Goal: Navigation & Orientation: Find specific page/section

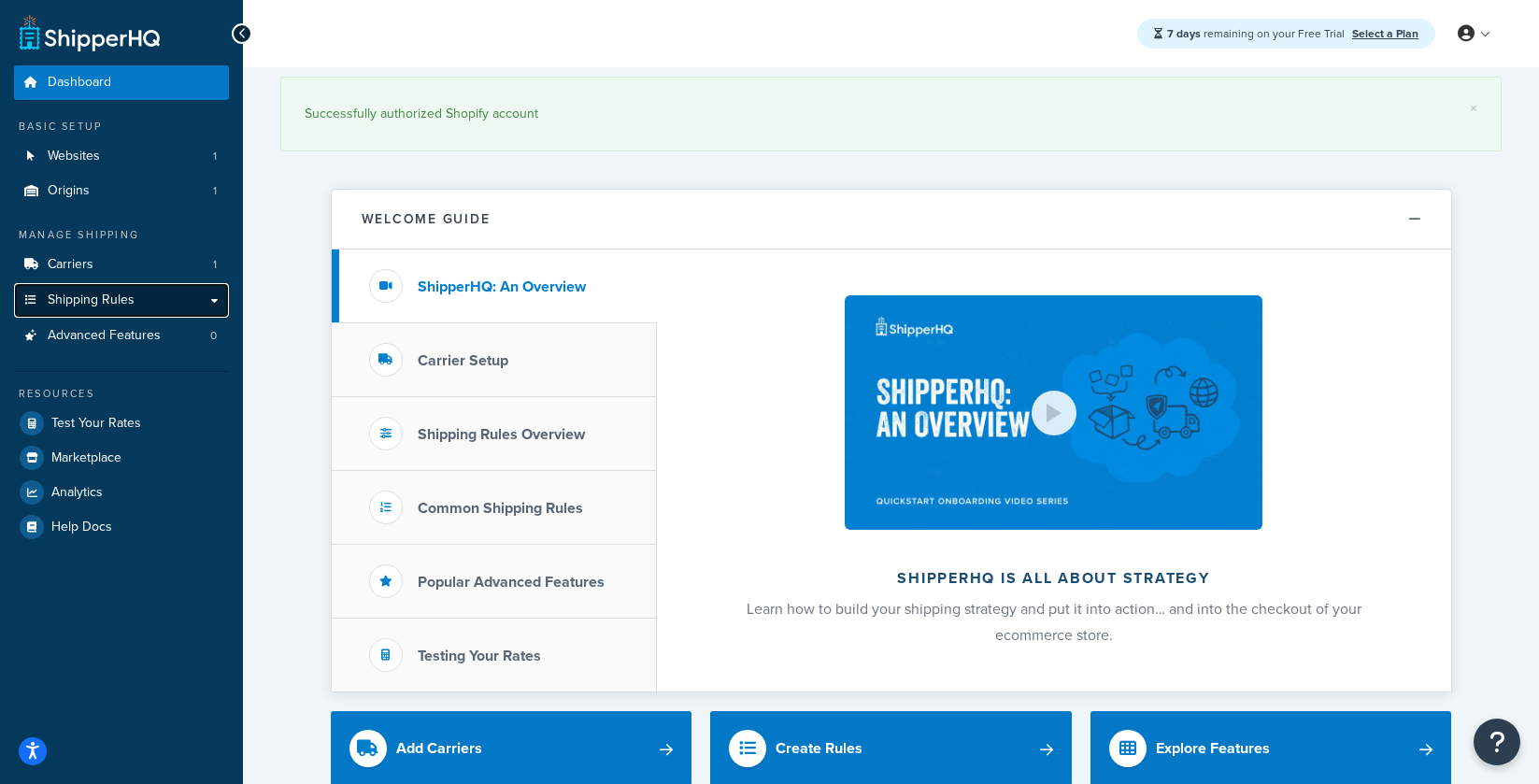
click at [126, 307] on span "Shipping Rules" at bounding box center [91, 300] width 87 height 16
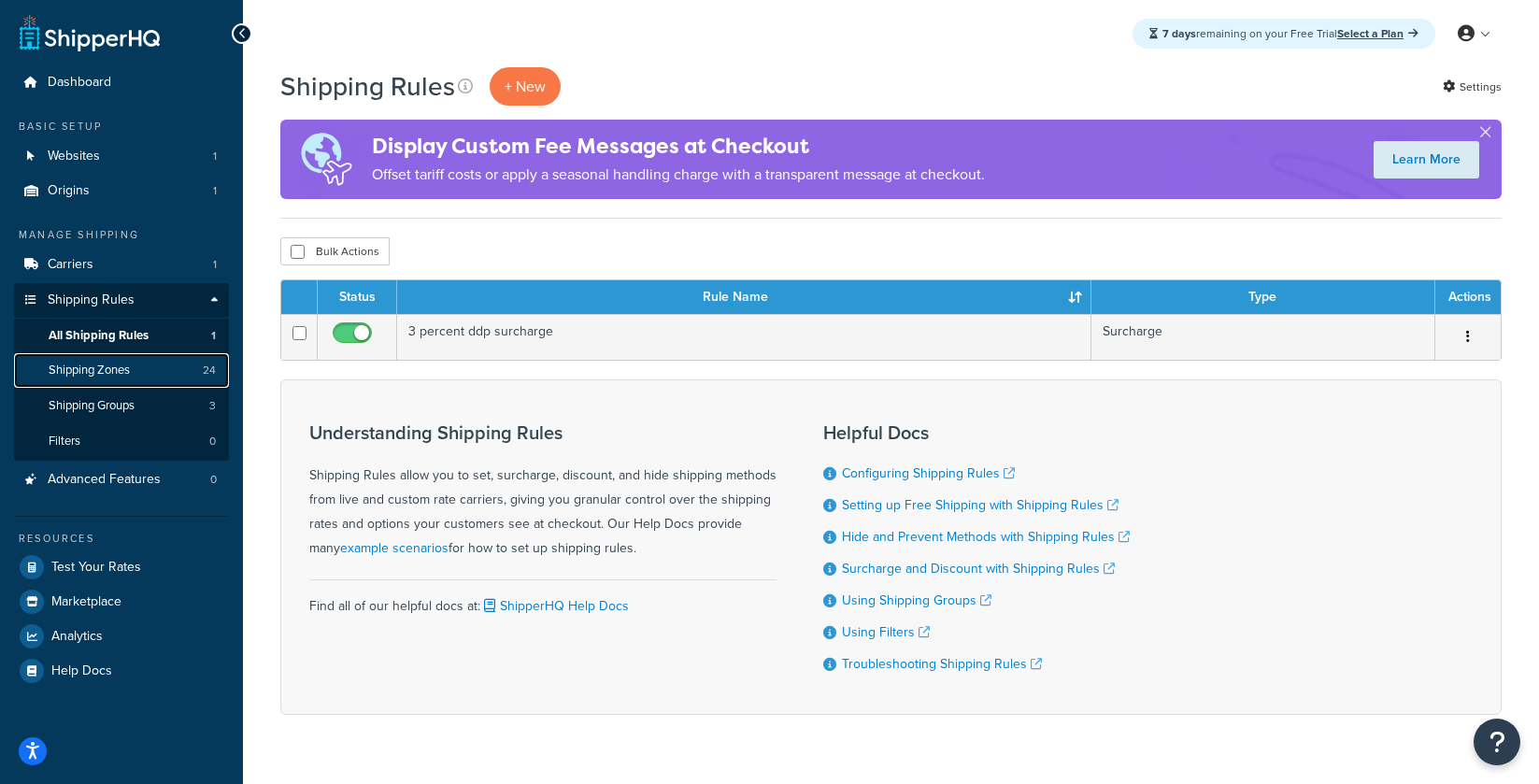
click at [78, 364] on span "Shipping Zones" at bounding box center [89, 370] width 81 height 16
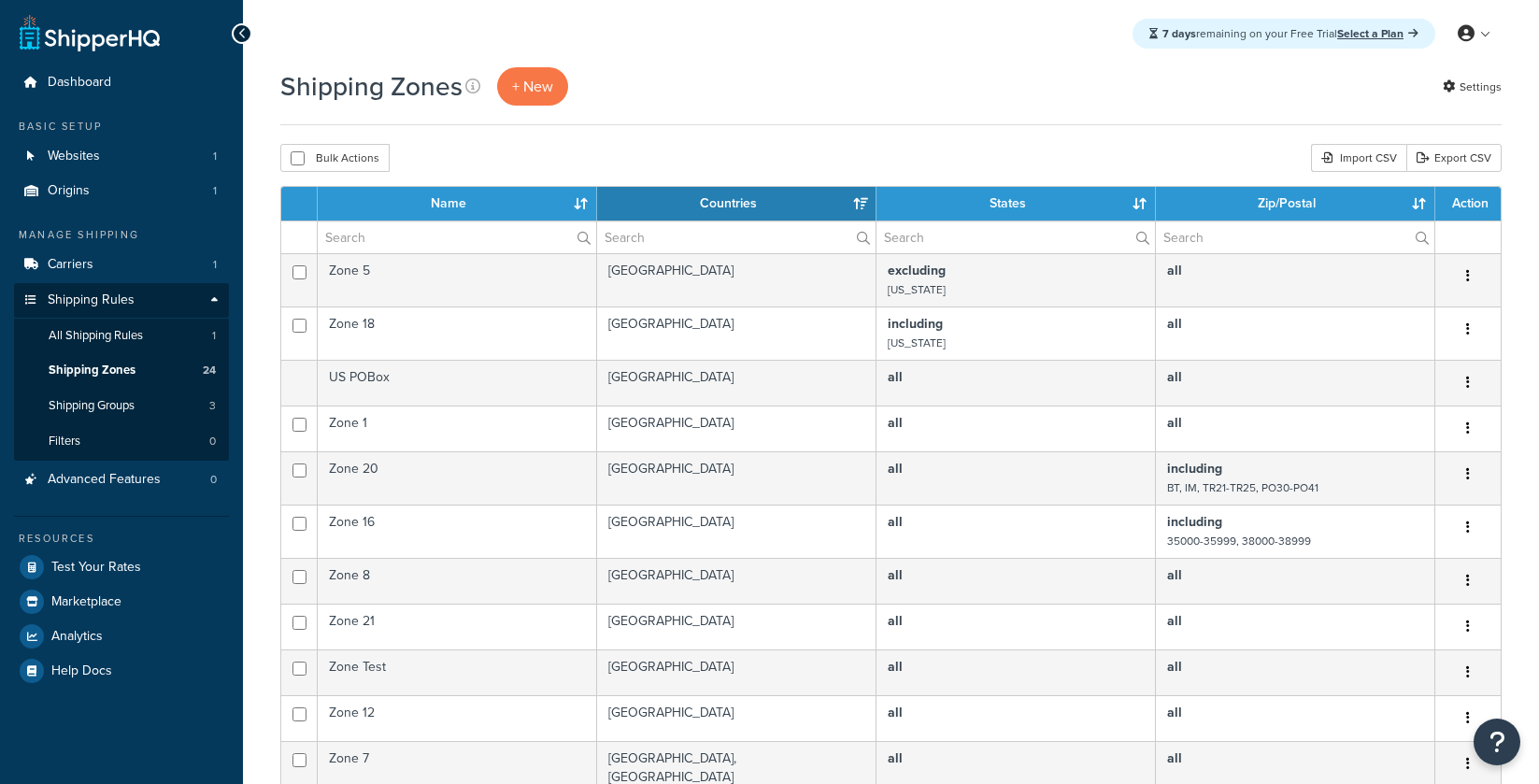
select select "15"
click at [77, 263] on span "Carriers" at bounding box center [71, 265] width 46 height 16
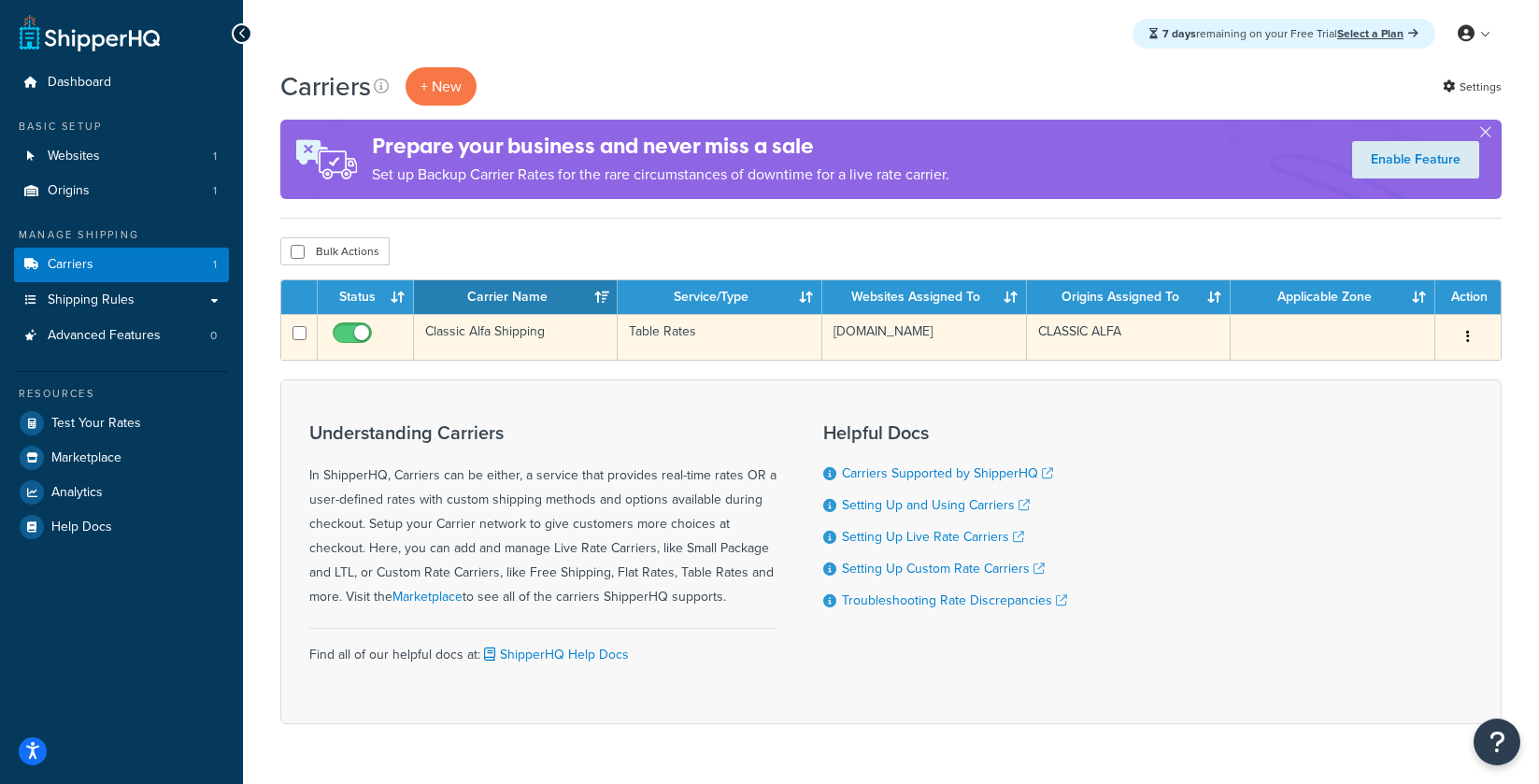
click at [527, 331] on td "Classic Alfa Shipping" at bounding box center [516, 336] width 204 height 46
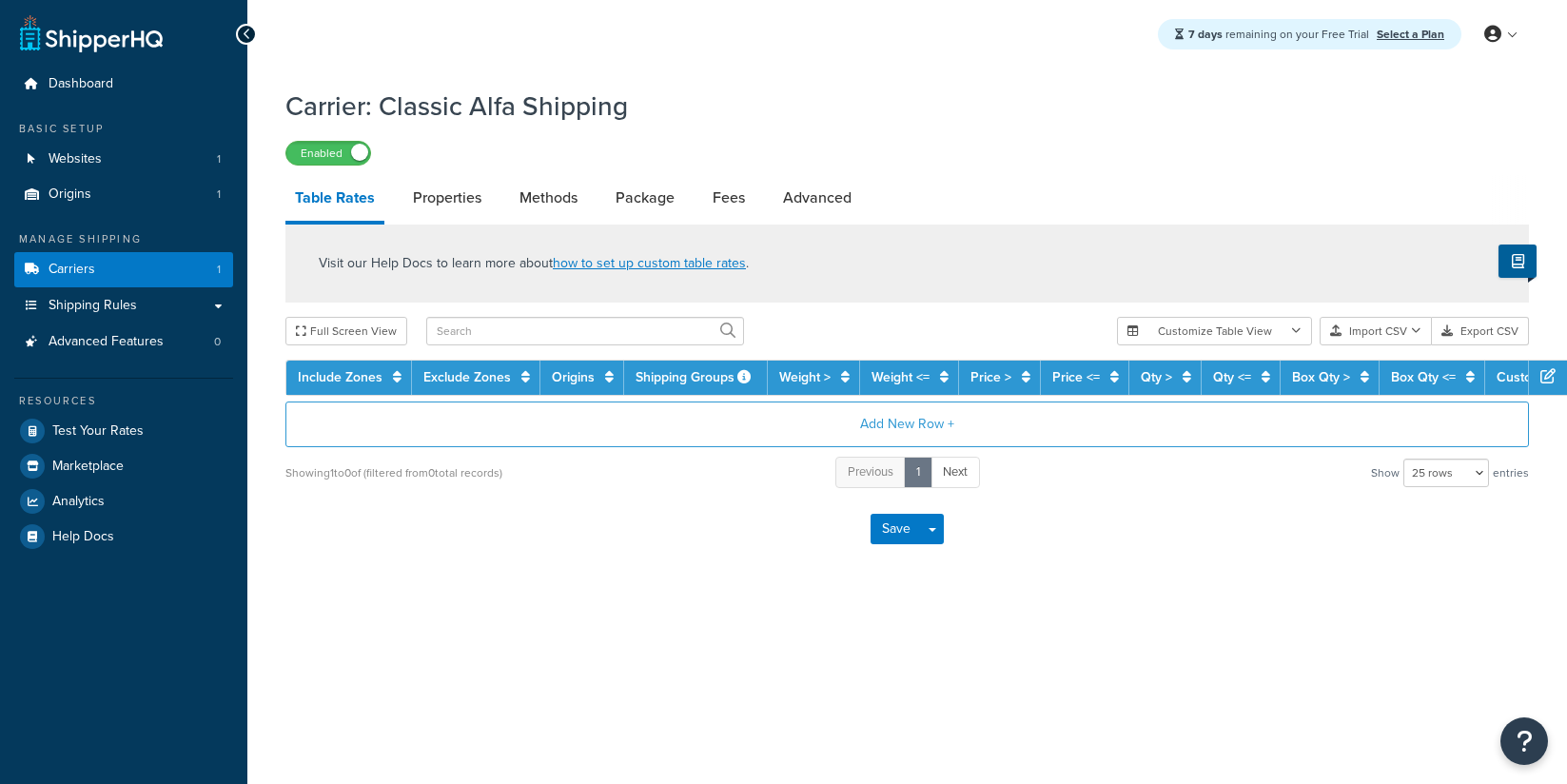
select select "25"
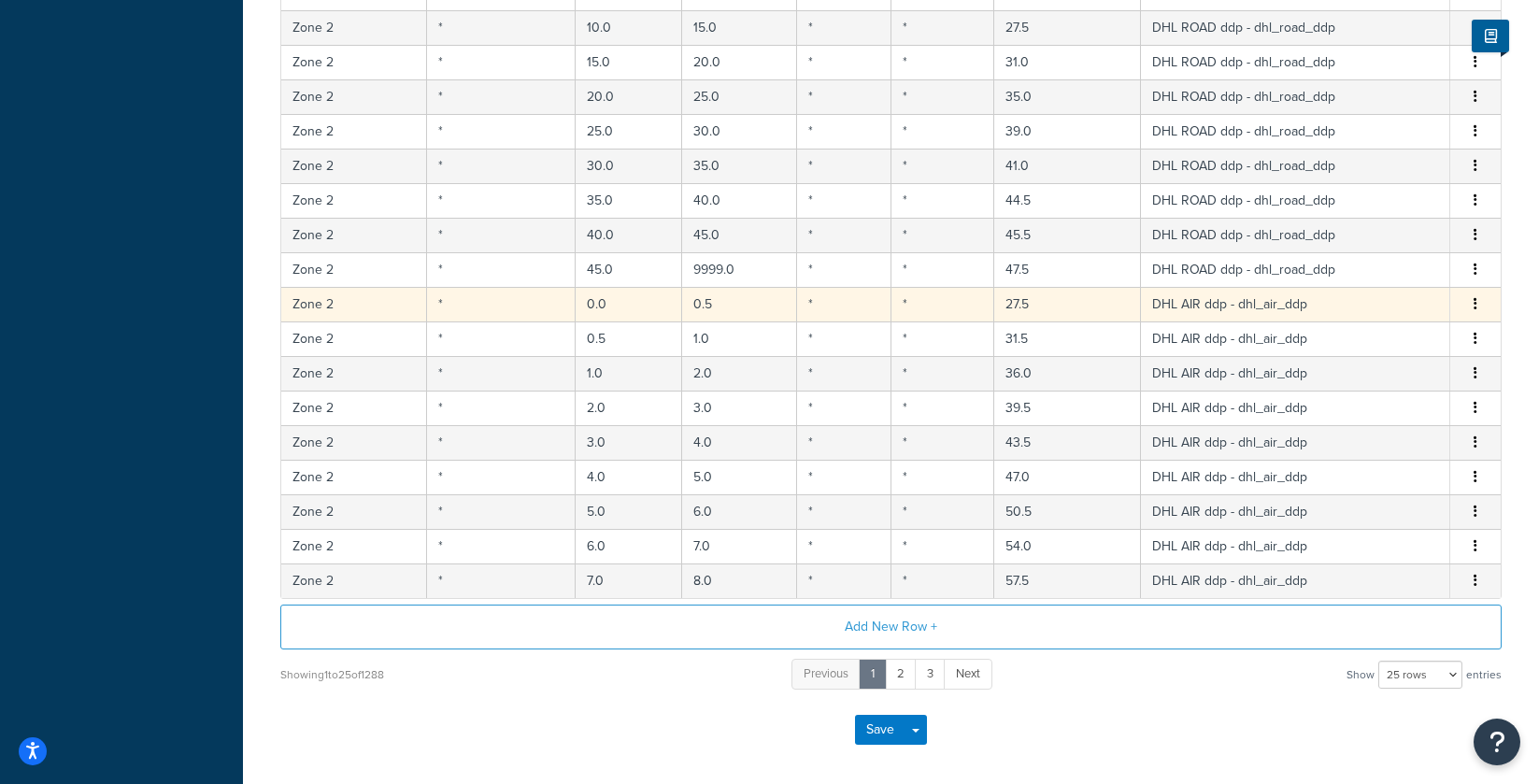
scroll to position [732, 0]
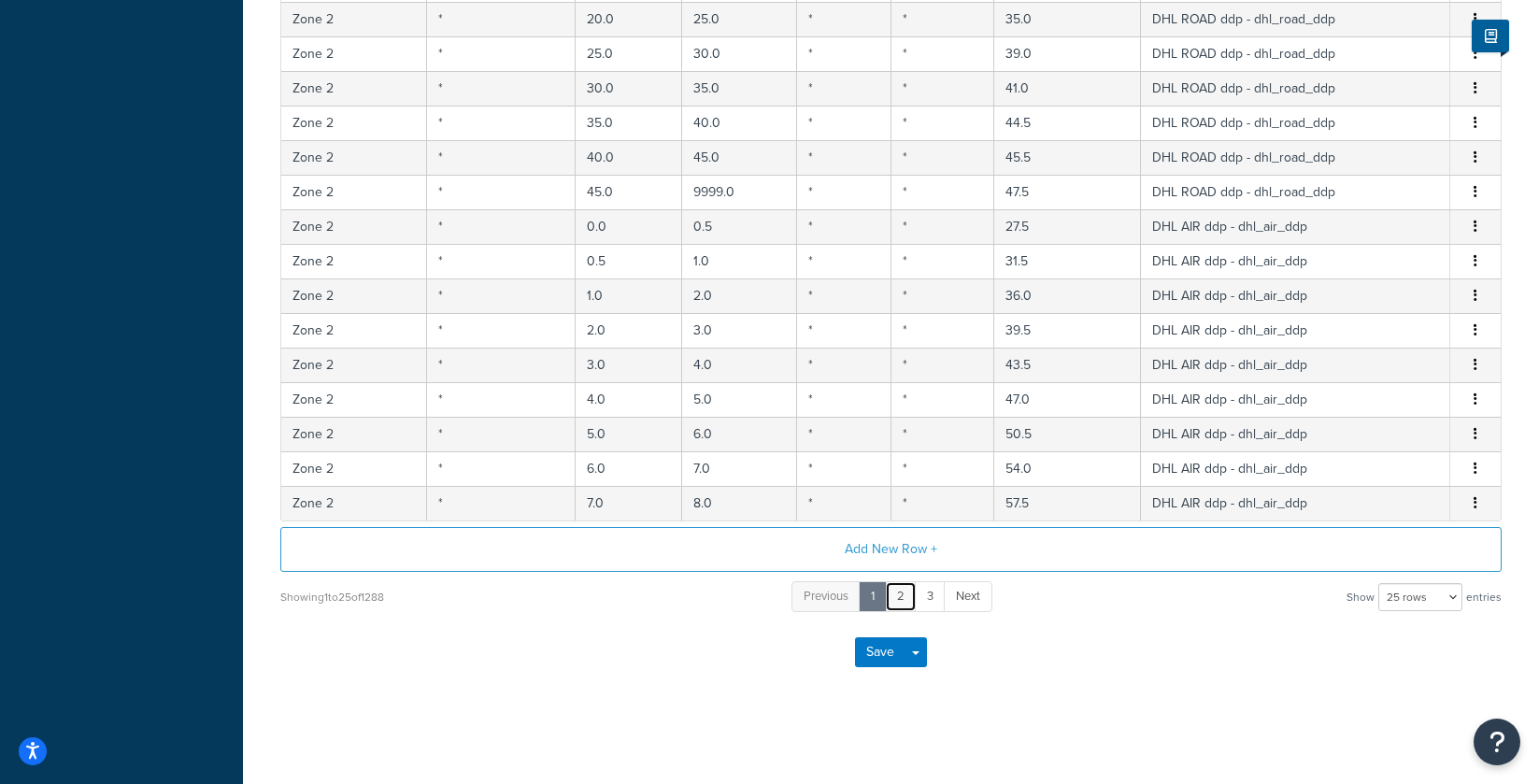
click at [898, 587] on link "2" at bounding box center [901, 596] width 31 height 30
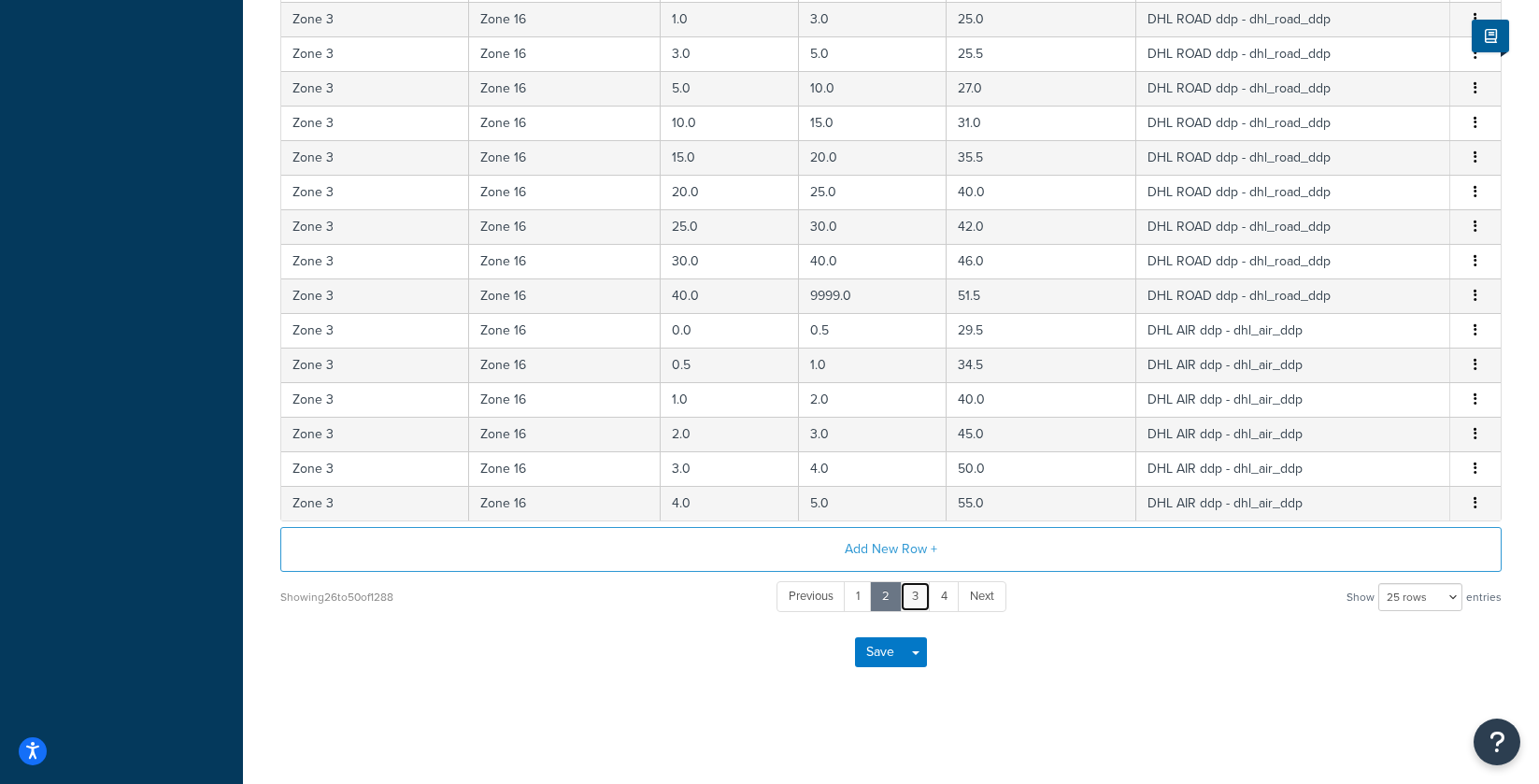
click at [914, 592] on link "3" at bounding box center [915, 596] width 30 height 30
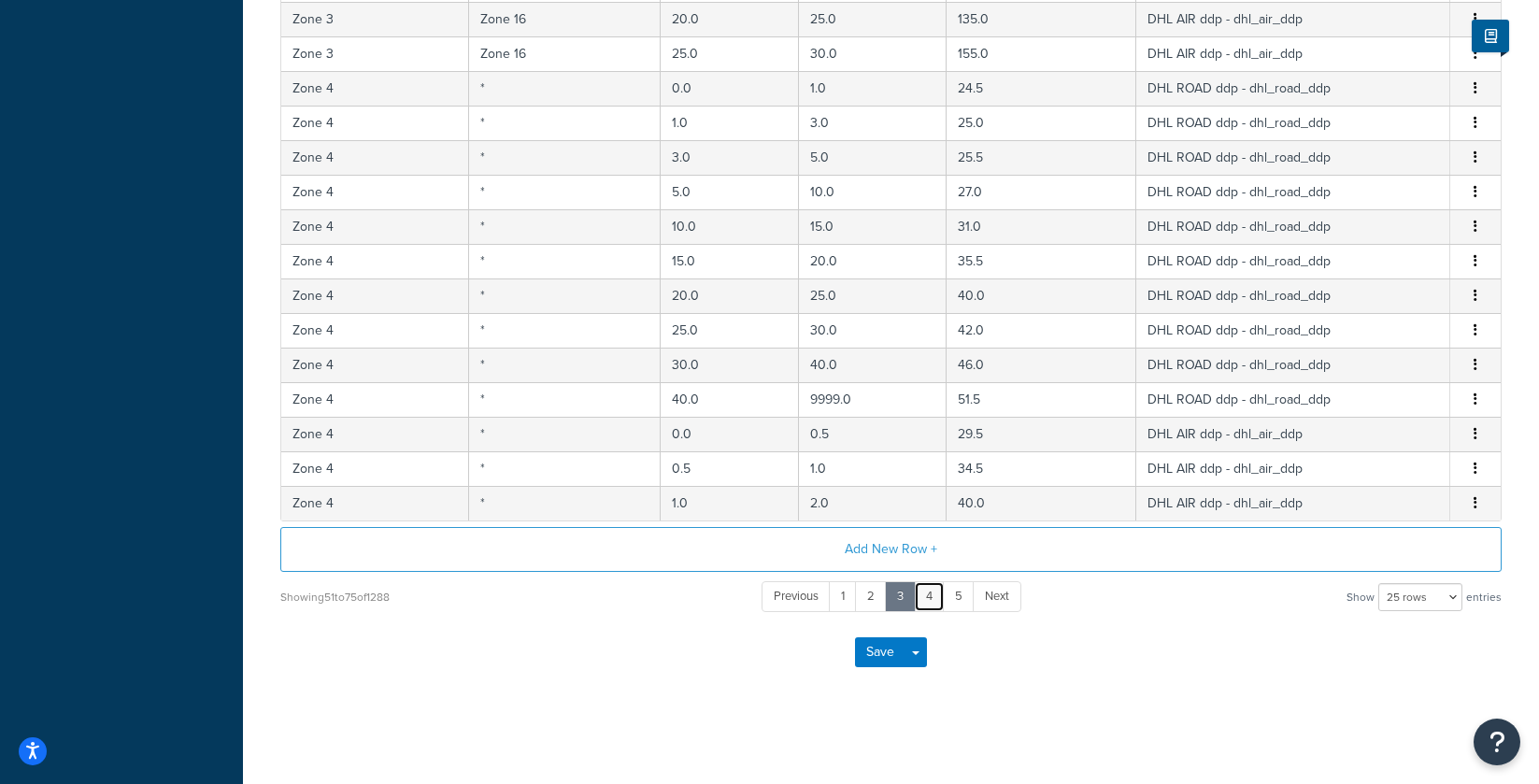
click at [936, 588] on link "4" at bounding box center [928, 596] width 30 height 30
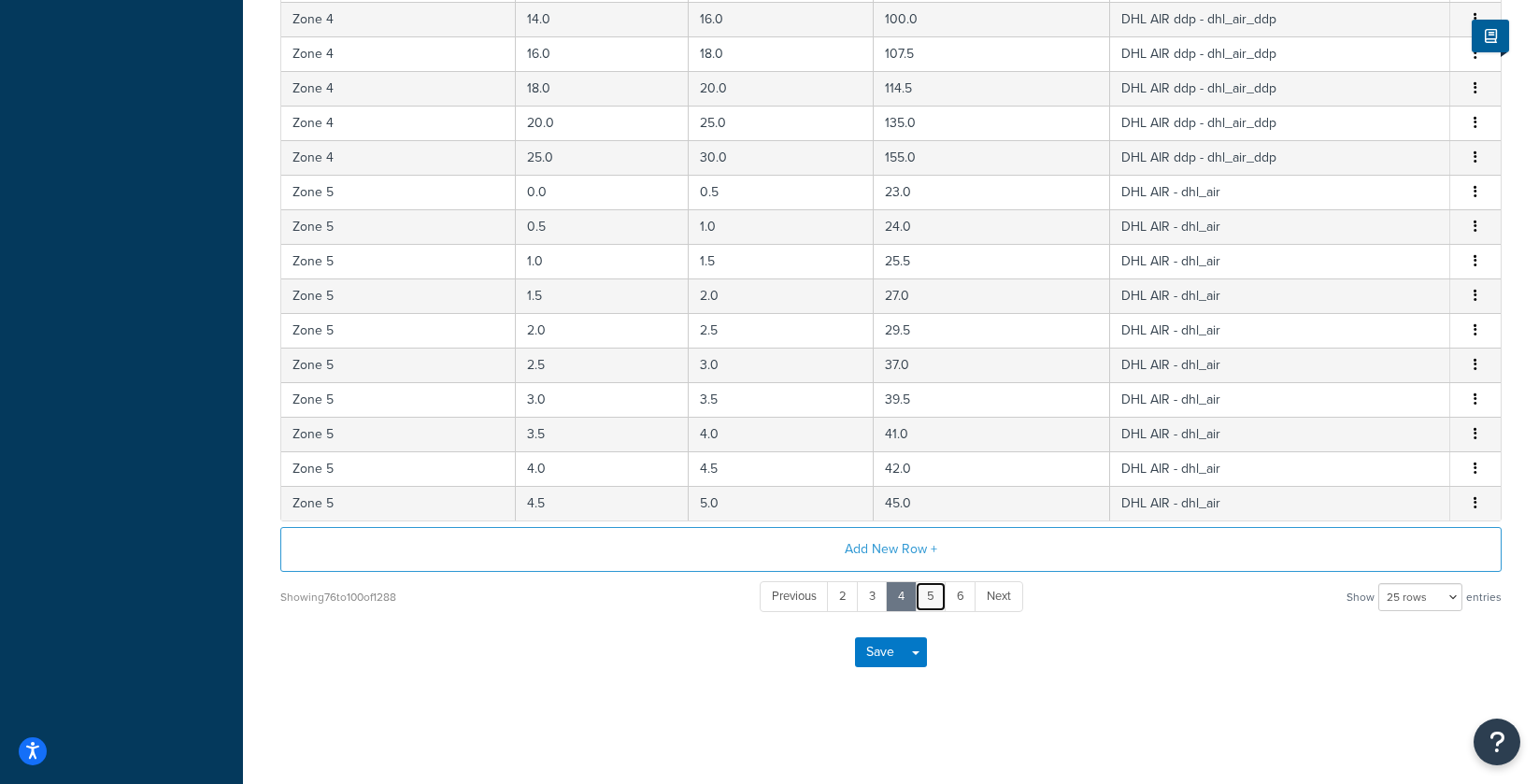
click at [929, 601] on link "5" at bounding box center [930, 596] width 31 height 30
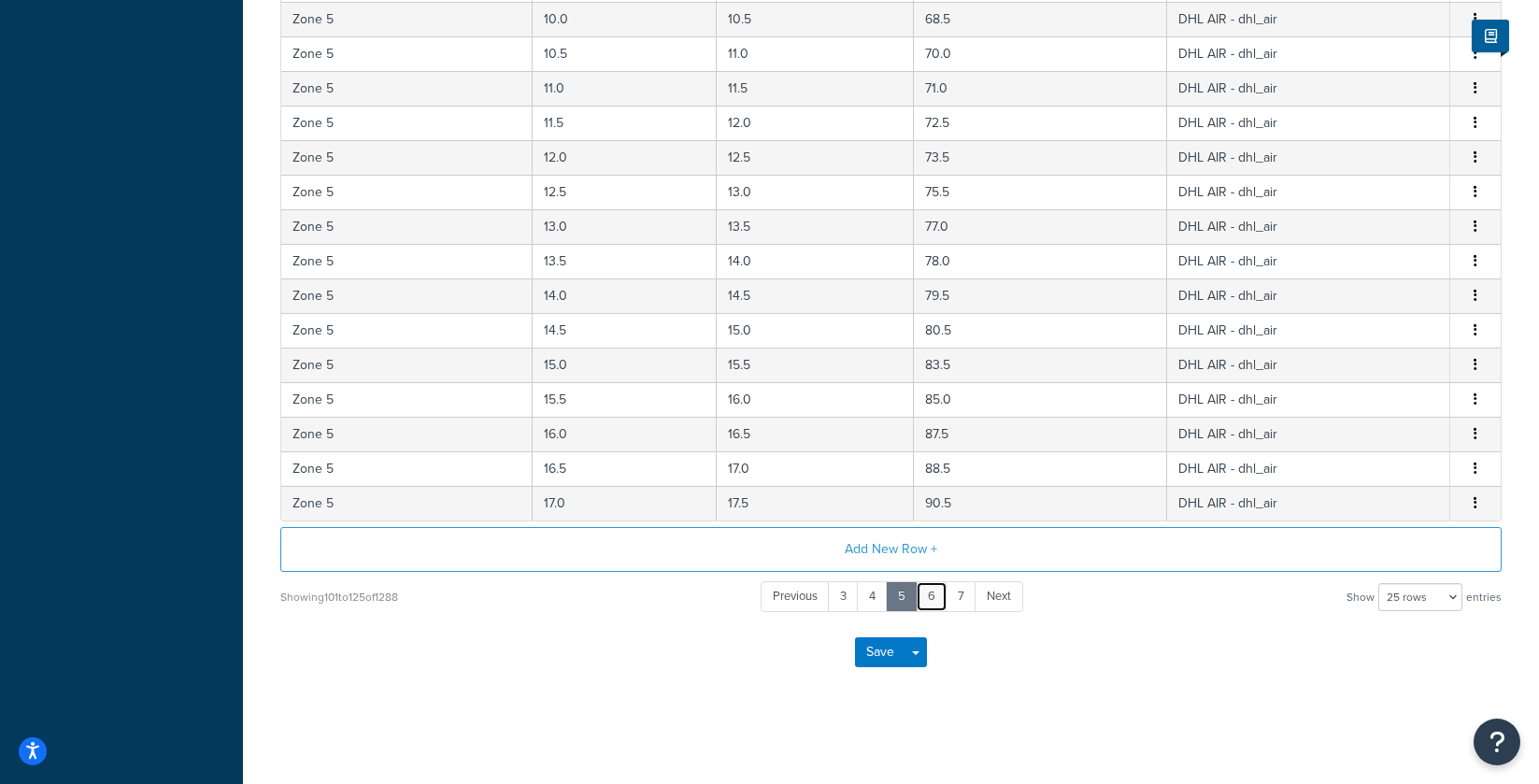
click at [943, 596] on link "6" at bounding box center [931, 596] width 31 height 30
click at [935, 603] on link "7" at bounding box center [930, 596] width 30 height 30
click at [933, 584] on link "8" at bounding box center [931, 596] width 31 height 30
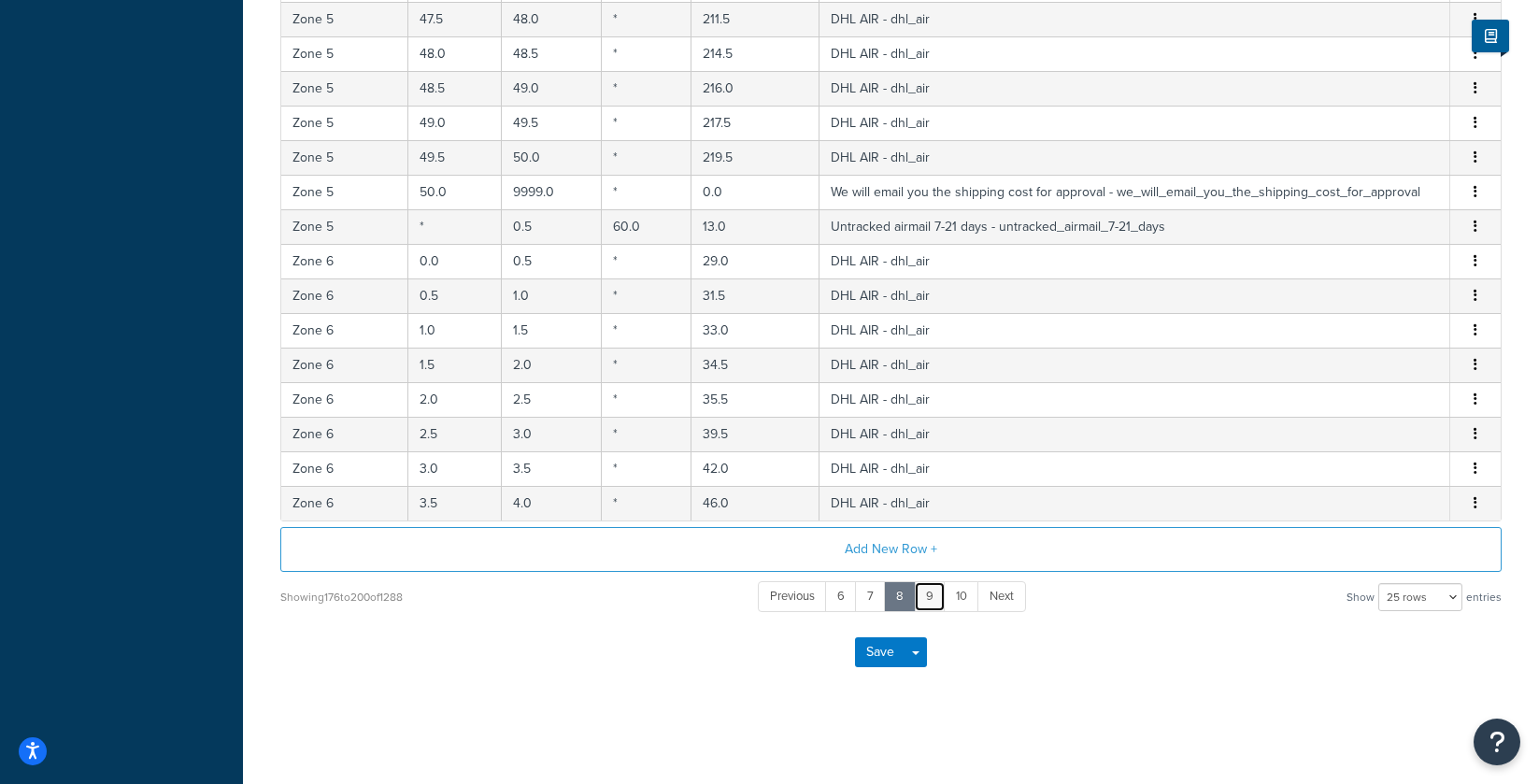
click at [938, 600] on link "9" at bounding box center [929, 596] width 31 height 30
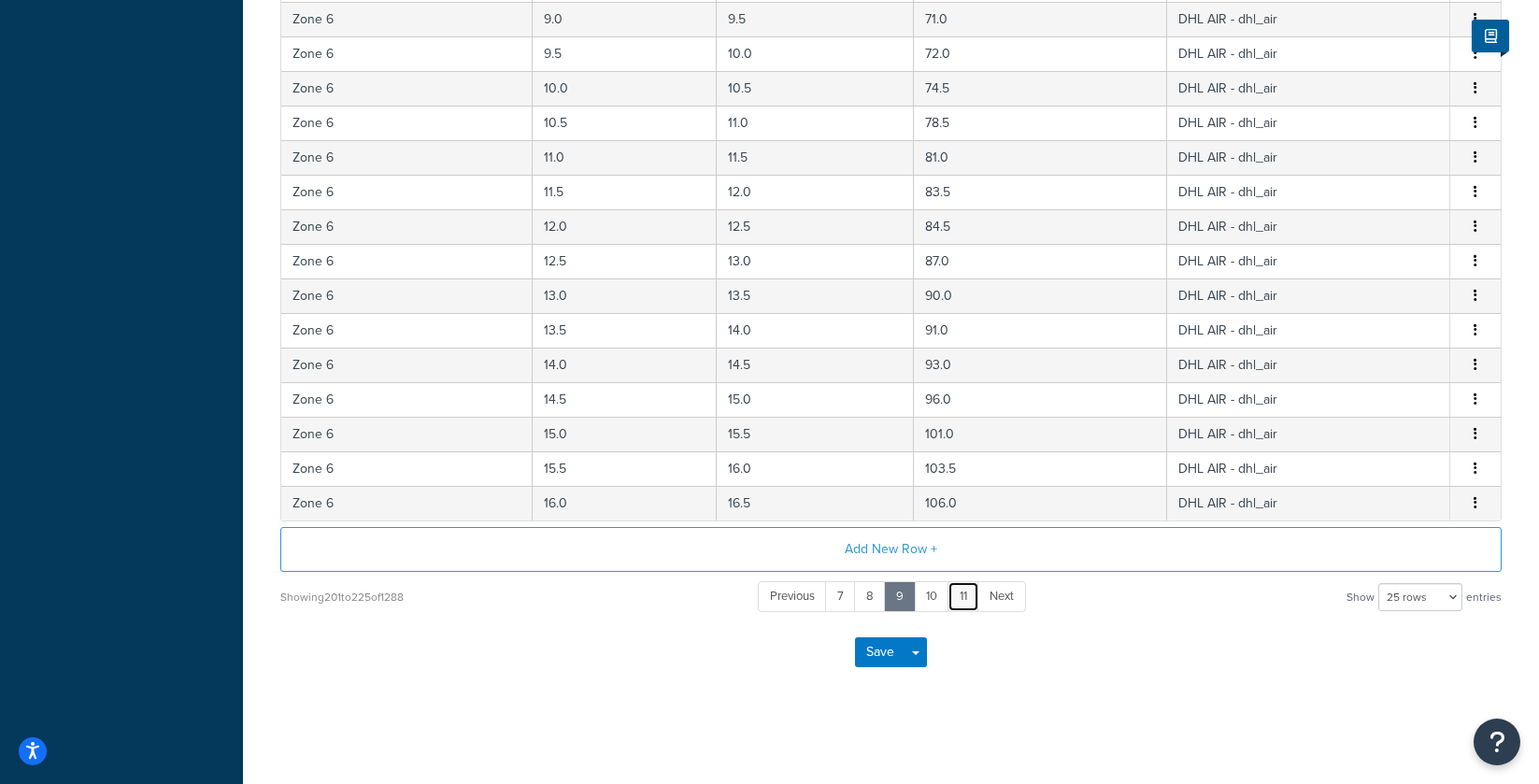
click at [949, 595] on link "11" at bounding box center [964, 596] width 31 height 30
click at [957, 595] on link "13" at bounding box center [966, 596] width 34 height 30
click at [960, 595] on link "15" at bounding box center [967, 596] width 35 height 30
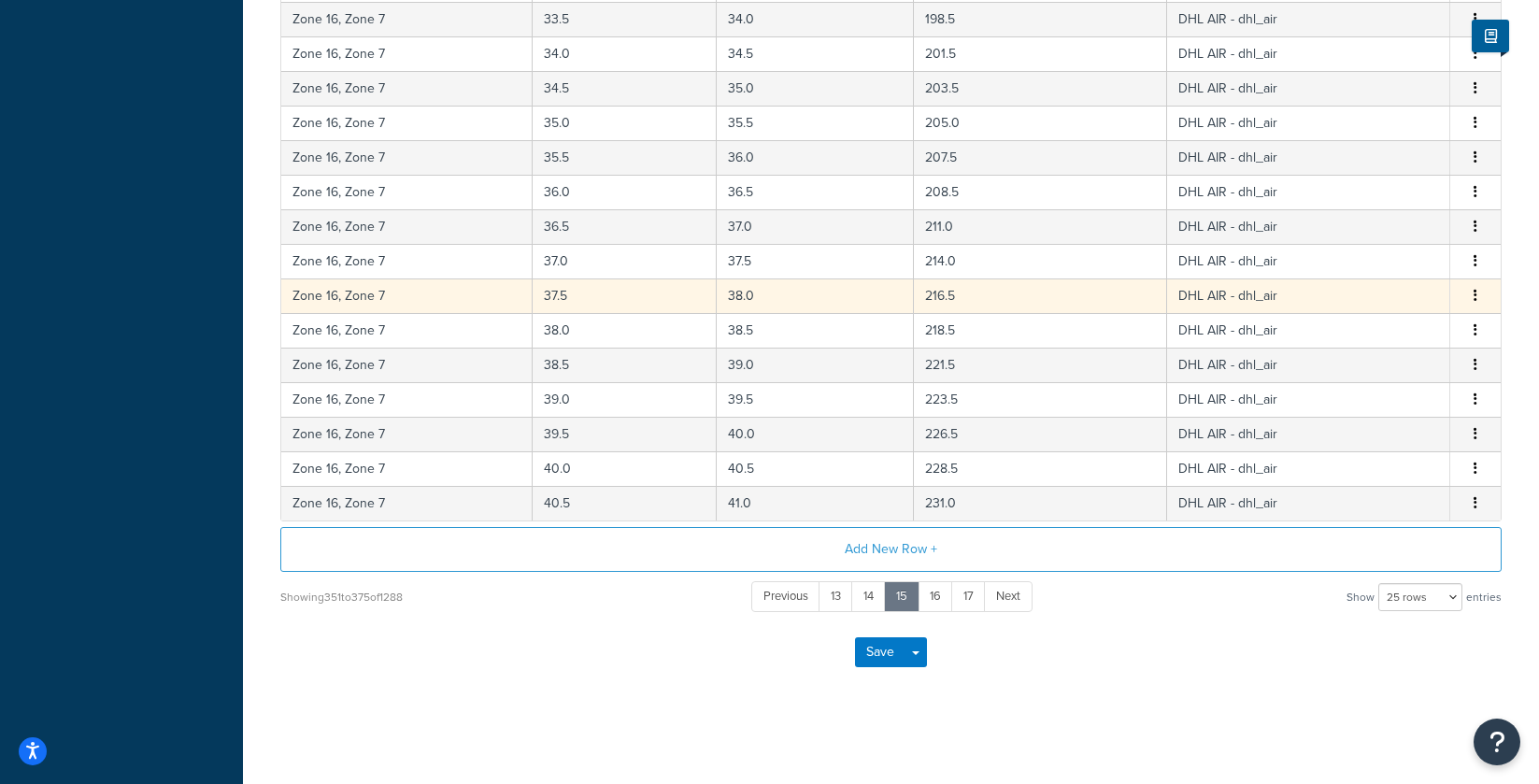
scroll to position [78, 0]
